Goal: Information Seeking & Learning: Learn about a topic

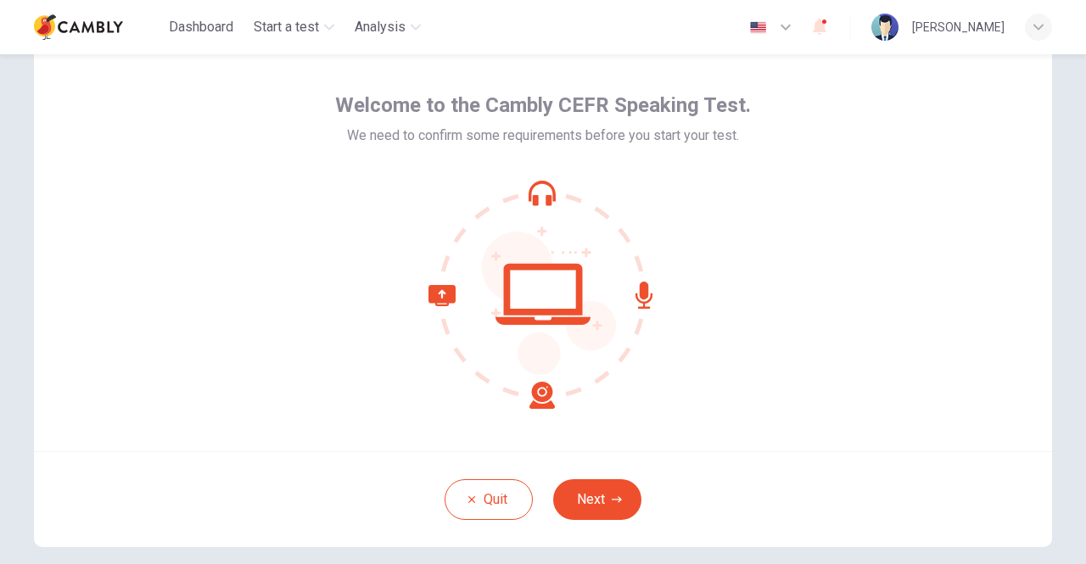
scroll to position [85, 0]
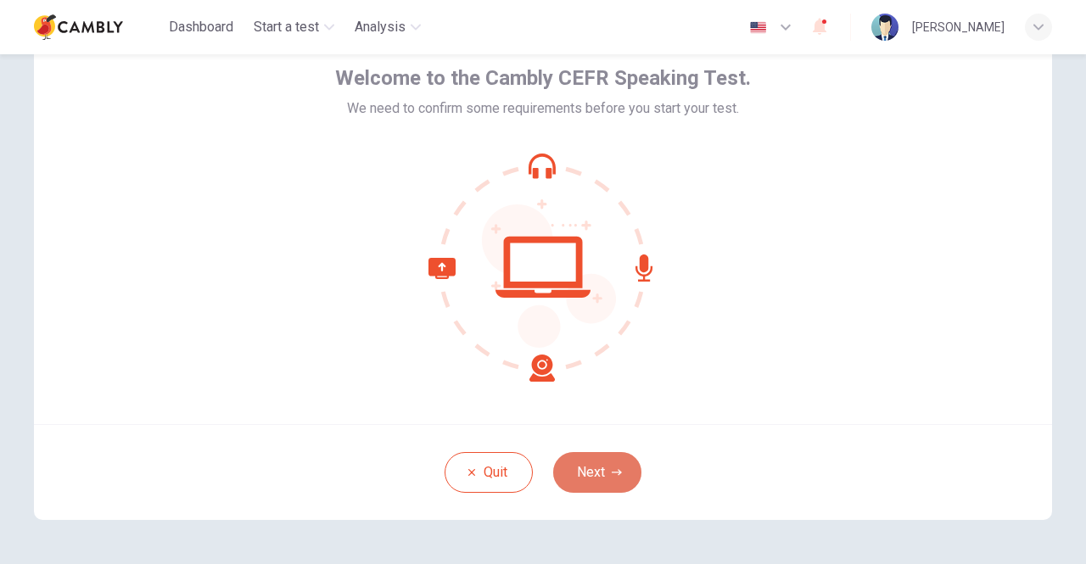
click at [612, 470] on icon "button" at bounding box center [617, 473] width 10 height 10
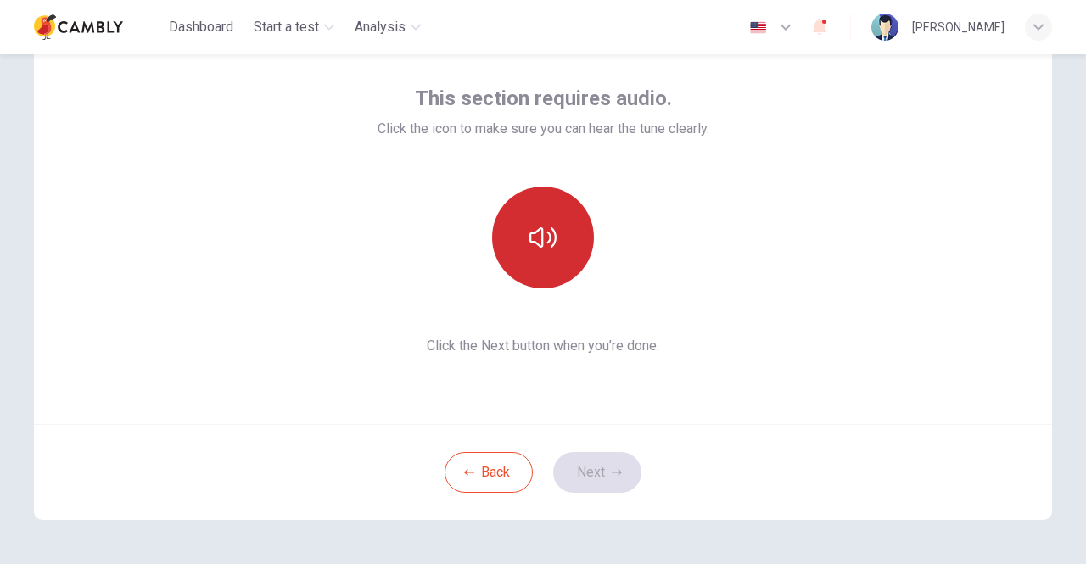
click at [521, 237] on button "button" at bounding box center [543, 238] width 102 height 102
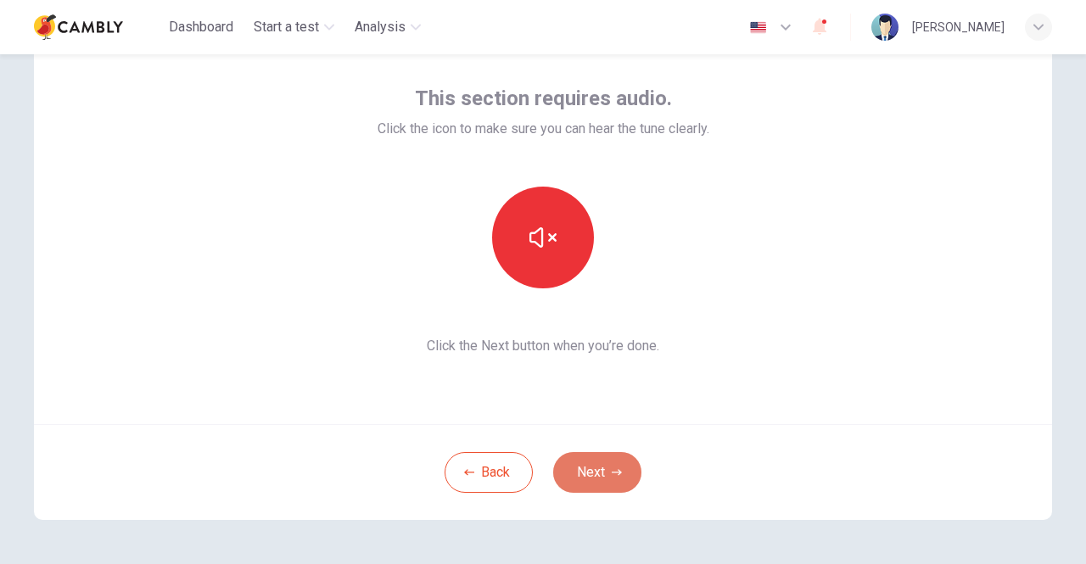
click at [601, 466] on button "Next" at bounding box center [597, 472] width 88 height 41
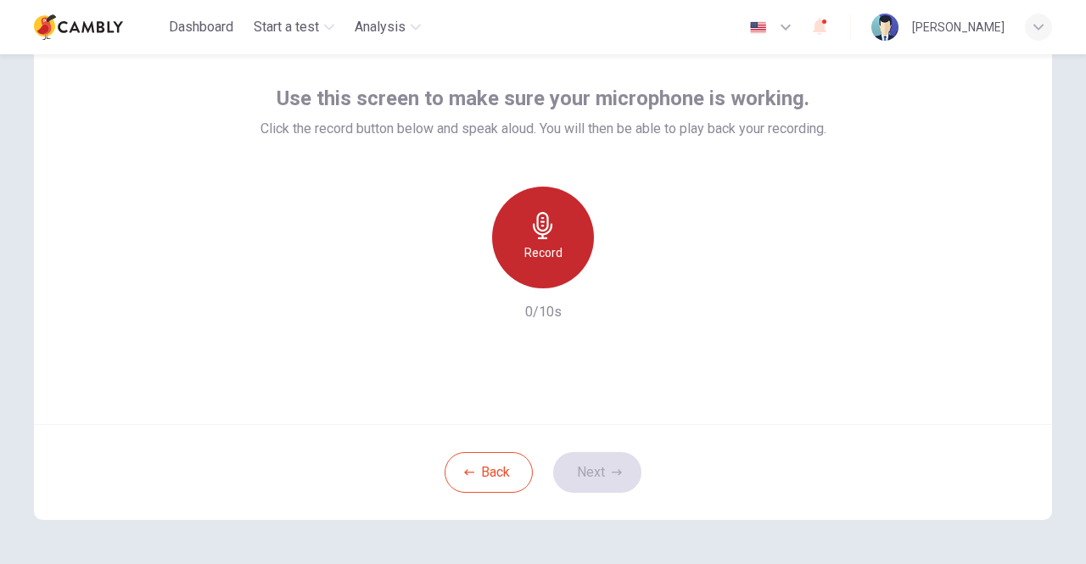
click at [529, 235] on icon "button" at bounding box center [542, 225] width 27 height 27
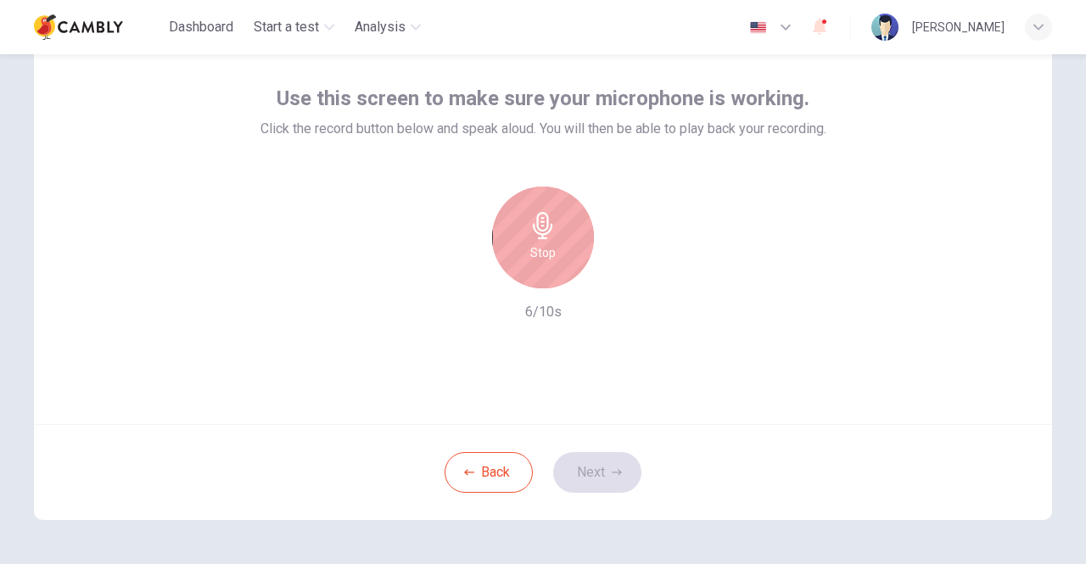
click at [529, 235] on icon "button" at bounding box center [542, 225] width 27 height 27
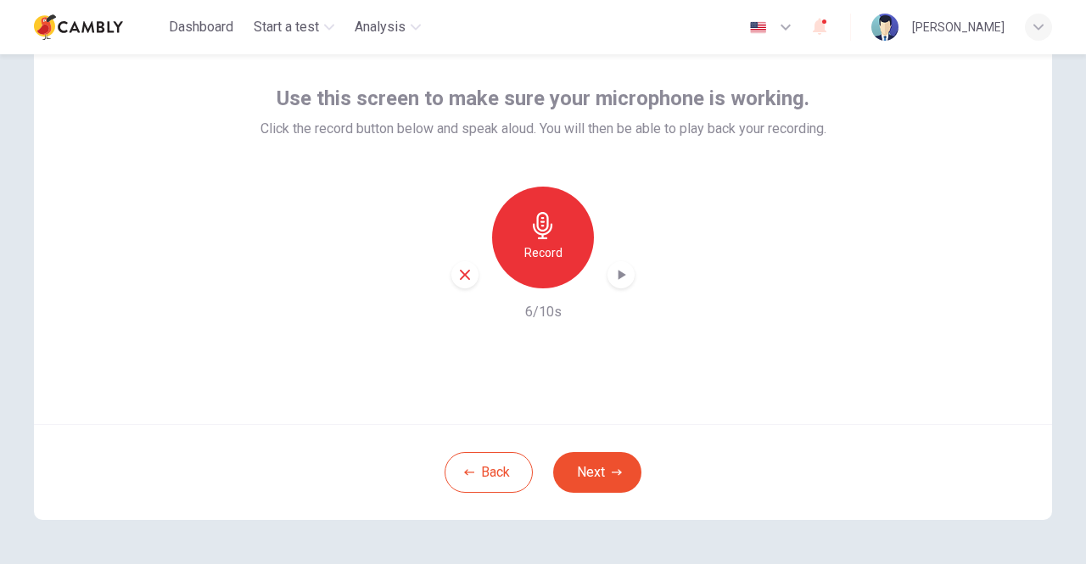
click at [623, 278] on icon "button" at bounding box center [621, 274] width 17 height 17
click at [598, 481] on button "Next" at bounding box center [597, 472] width 88 height 41
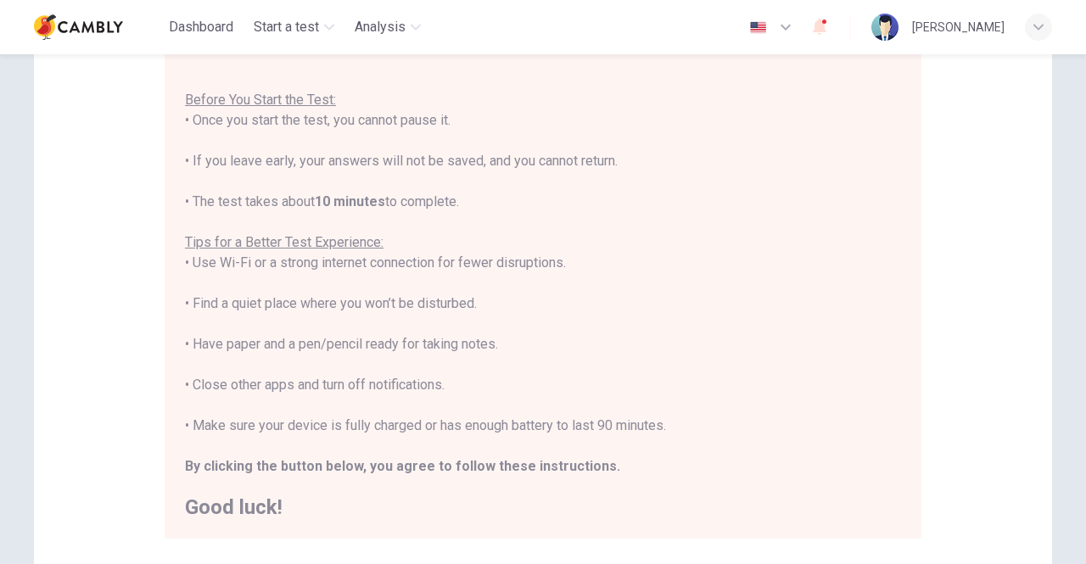
scroll to position [255, 0]
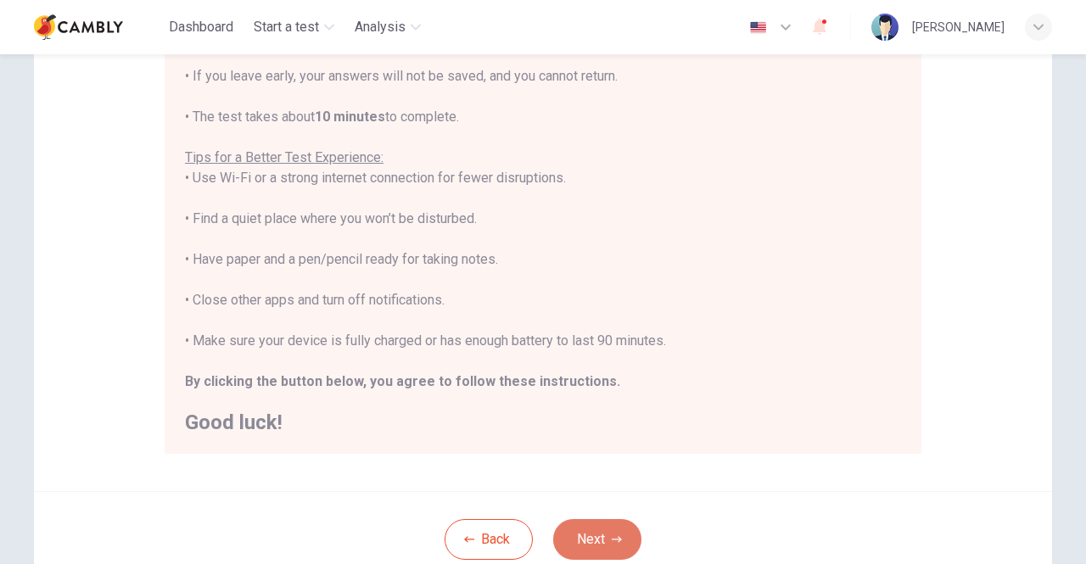
click at [583, 544] on button "Next" at bounding box center [597, 539] width 88 height 41
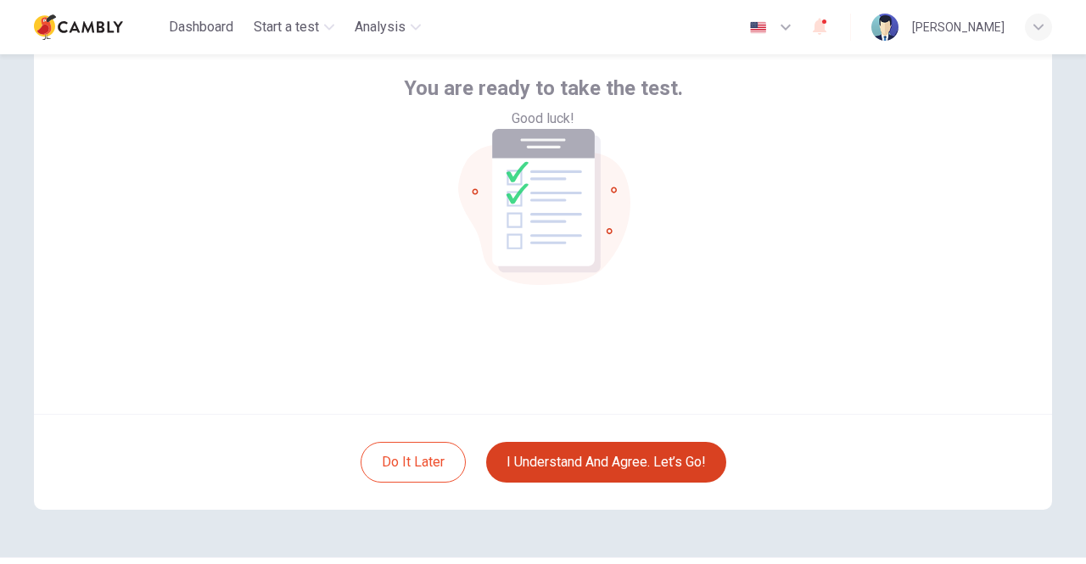
scroll to position [57, 0]
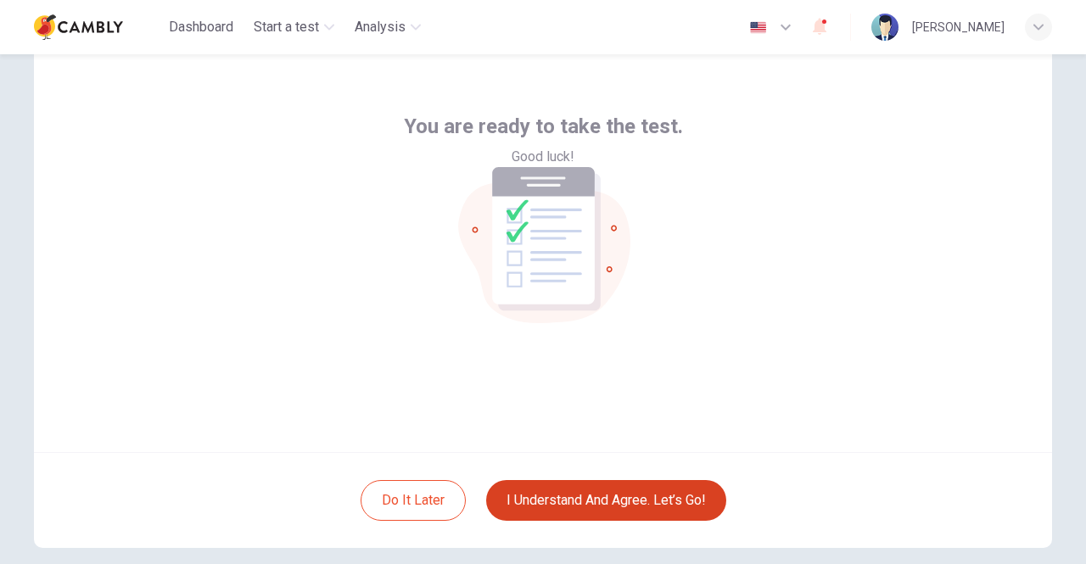
click at [589, 501] on button "I understand and agree. Let’s go!" at bounding box center [606, 500] width 240 height 41
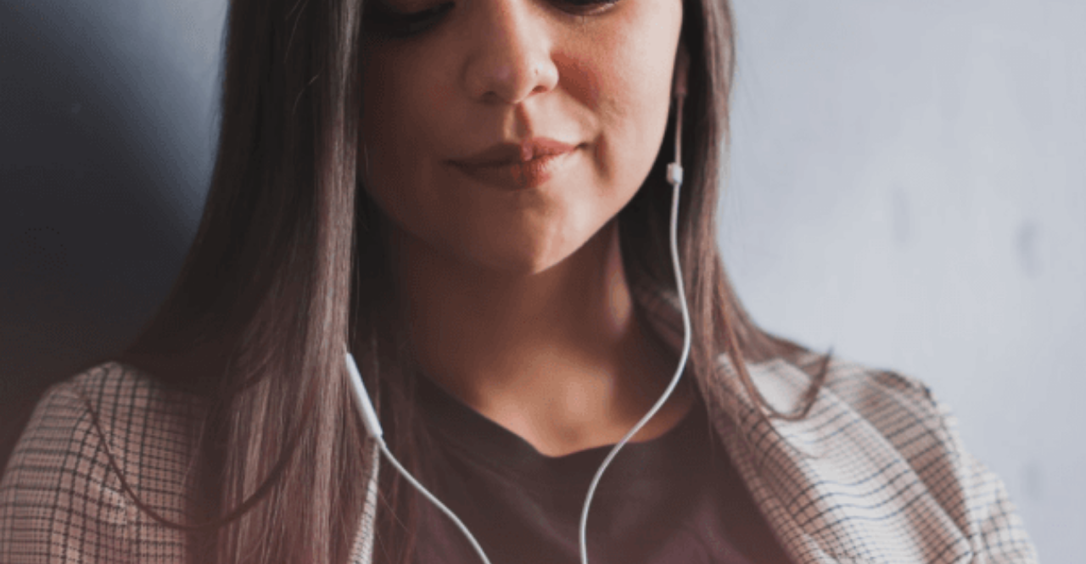
scroll to position [170, 0]
click at [48, 87] on button "Continue" at bounding box center [24, 119] width 48 height 64
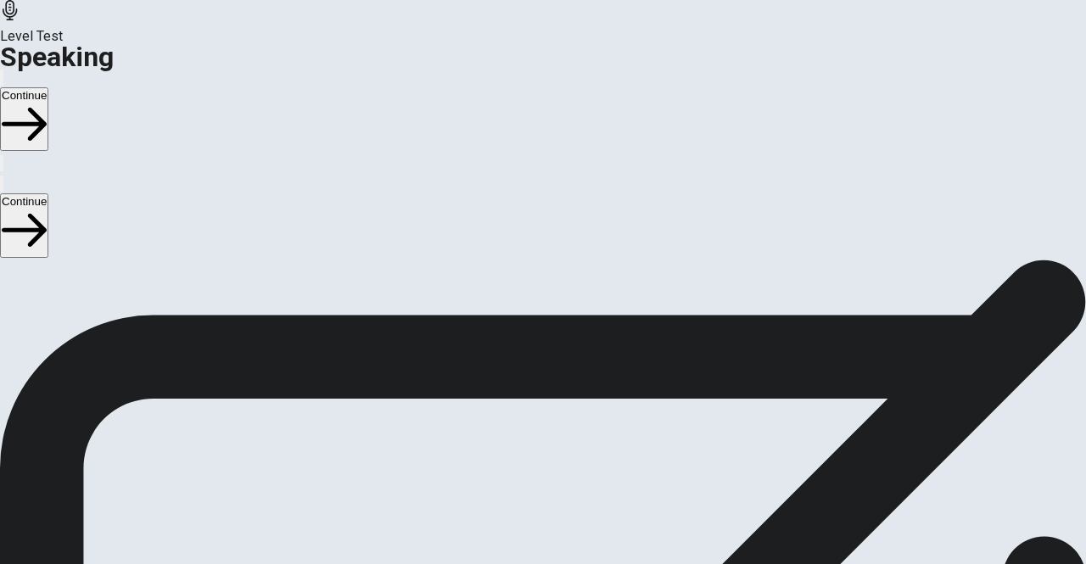
click at [574, 489] on icon at bounding box center [543, 519] width 60 height 60
click at [524, 430] on button "Play Audio" at bounding box center [522, 438] width 3 height 16
click at [48, 87] on button "Continue" at bounding box center [24, 119] width 48 height 64
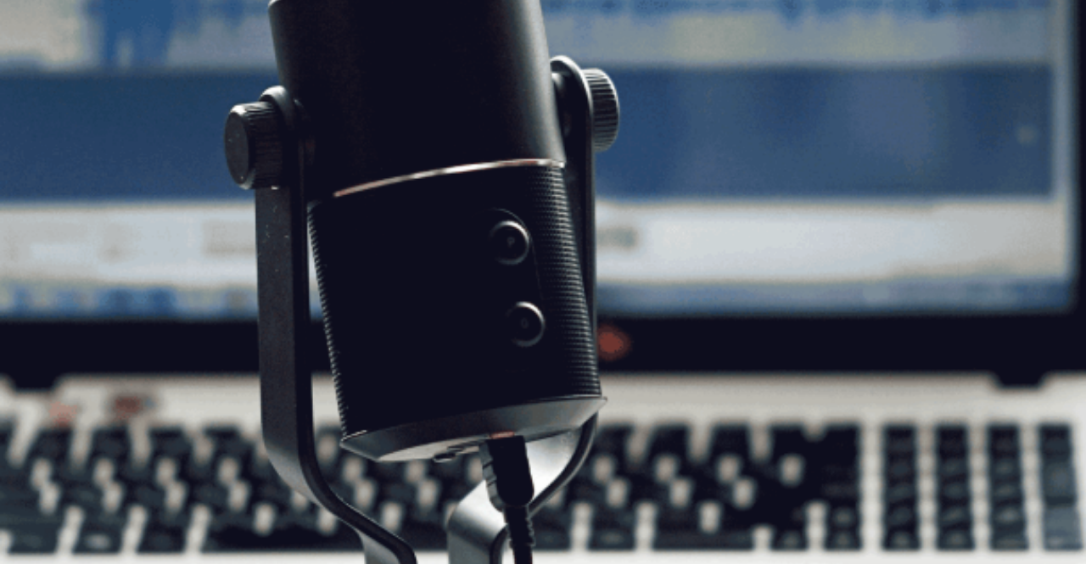
click at [48, 87] on button "Continue" at bounding box center [24, 119] width 48 height 64
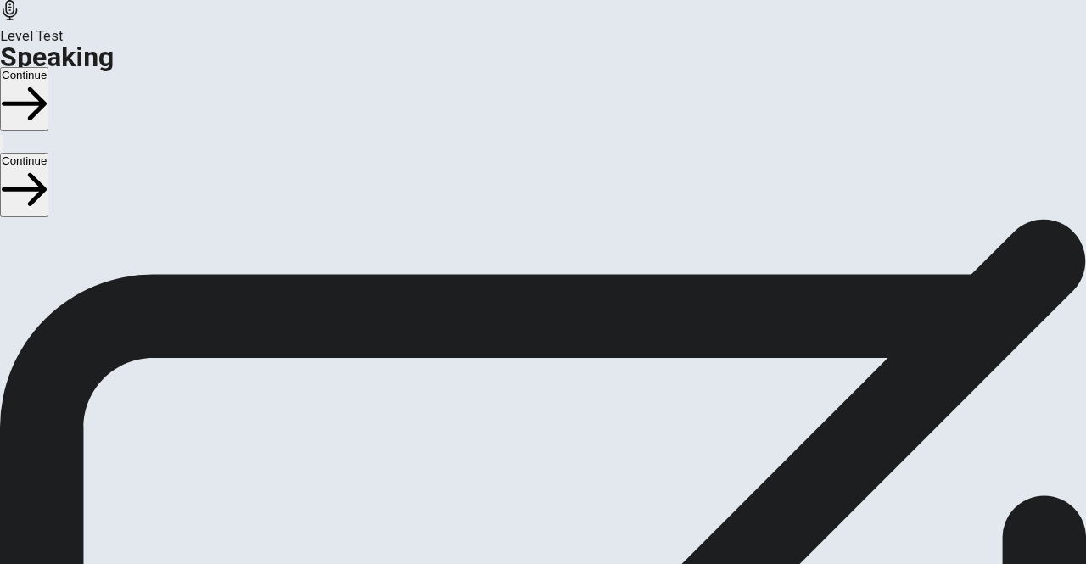
scroll to position [0, 0]
click at [48, 67] on button "Continue" at bounding box center [24, 99] width 48 height 64
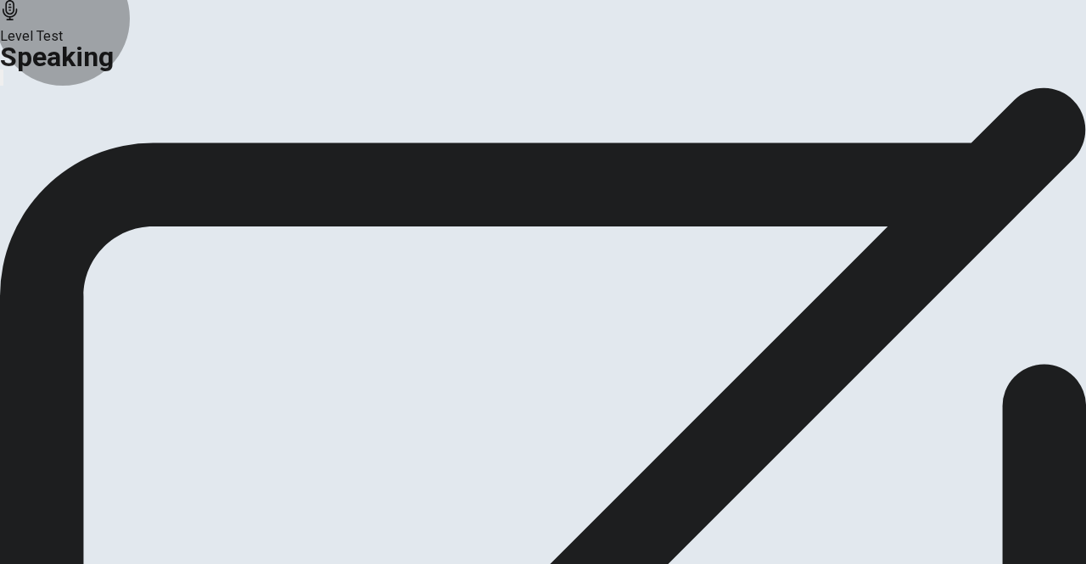
click at [66, 212] on button "Analysis" at bounding box center [33, 200] width 66 height 23
